Goal: Task Accomplishment & Management: Manage account settings

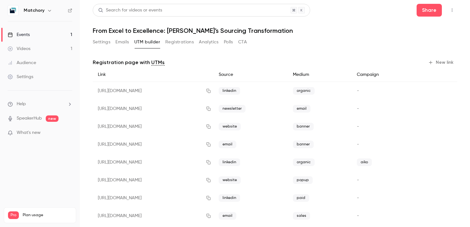
click at [174, 37] on button "Registrations" at bounding box center [179, 42] width 28 height 10
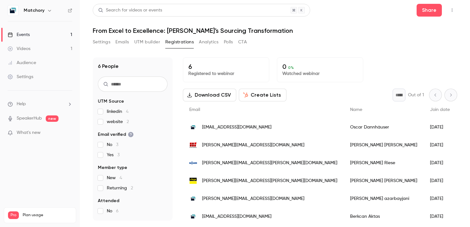
scroll to position [5, 0]
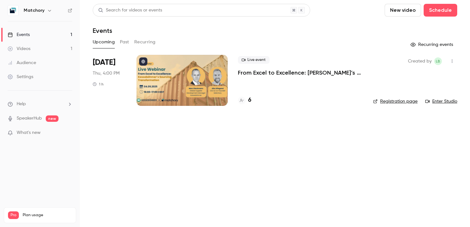
click at [195, 93] on div at bounding box center [181, 80] width 91 height 51
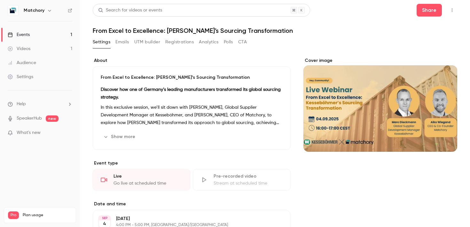
click at [185, 45] on button "Registrations" at bounding box center [179, 42] width 28 height 10
